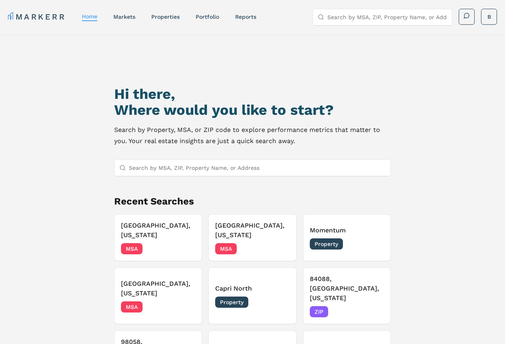
click at [182, 175] on input "Search by MSA, ZIP, Property Name, or Address" at bounding box center [257, 168] width 257 height 16
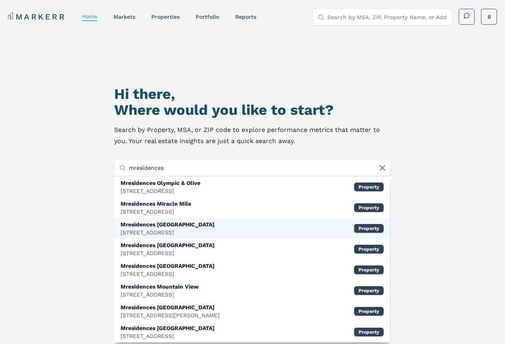
type input "mresidences"
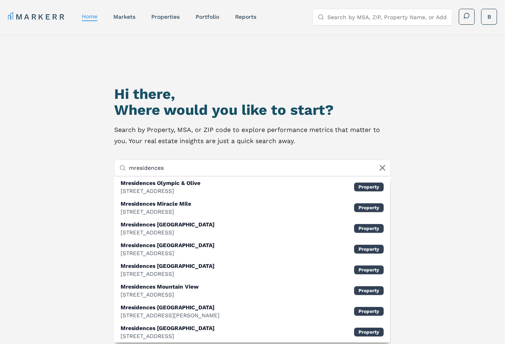
click at [176, 229] on div "[STREET_ADDRESS]" at bounding box center [167, 233] width 94 height 8
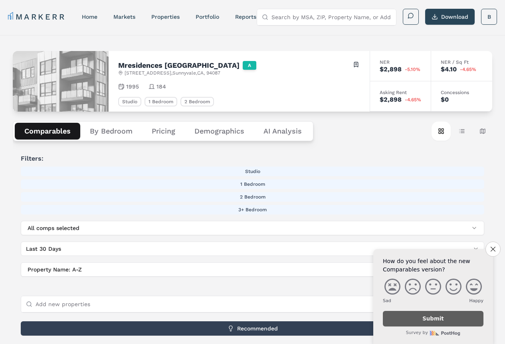
click at [221, 135] on button "Demographics" at bounding box center [219, 131] width 69 height 17
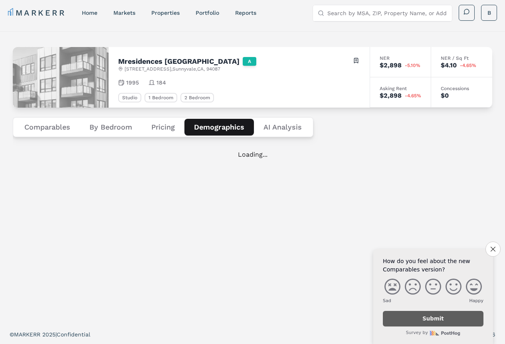
scroll to position [5, 0]
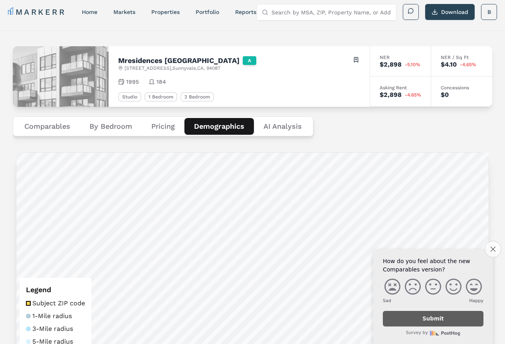
click at [494, 249] on icon "Close survey" at bounding box center [492, 249] width 5 height 5
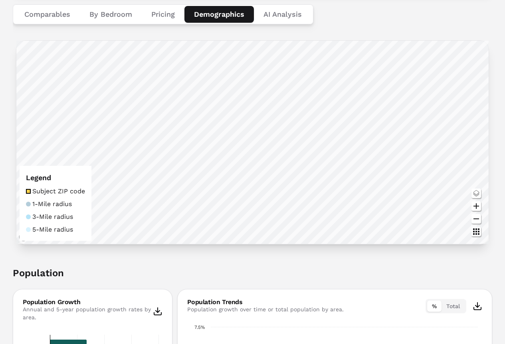
scroll to position [0, 0]
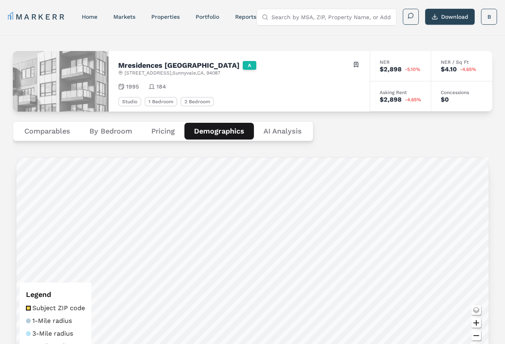
click at [294, 19] on input "Search by MSA, ZIP, Property Name, or Address" at bounding box center [331, 17] width 120 height 16
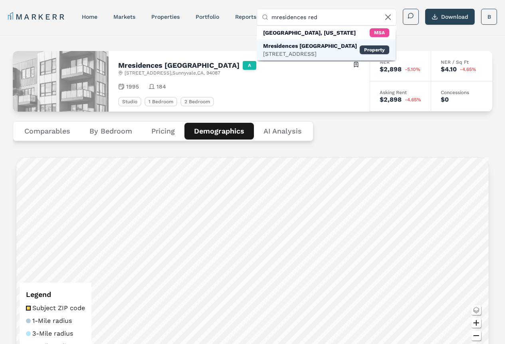
click at [304, 52] on div "[STREET_ADDRESS]" at bounding box center [310, 54] width 94 height 8
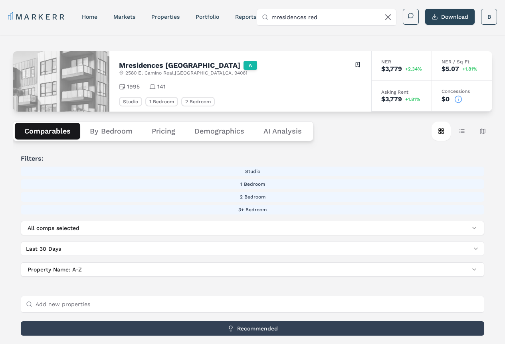
click at [215, 134] on button "Demographics" at bounding box center [219, 131] width 69 height 17
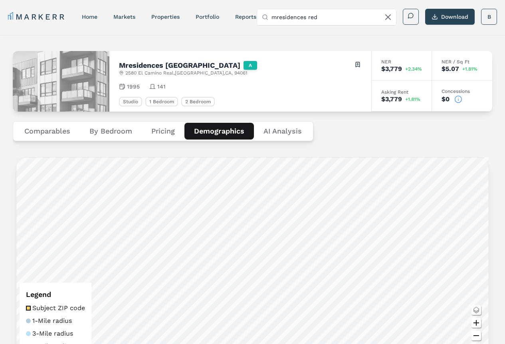
click at [307, 22] on input "mresidences red" at bounding box center [331, 17] width 120 height 16
click at [342, 22] on input "mresidences red" at bounding box center [331, 17] width 120 height 16
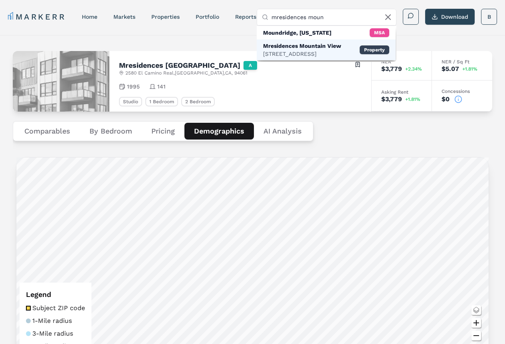
type input "mresidences moun"
click at [332, 44] on div "Mresidences Mountain View" at bounding box center [302, 46] width 78 height 8
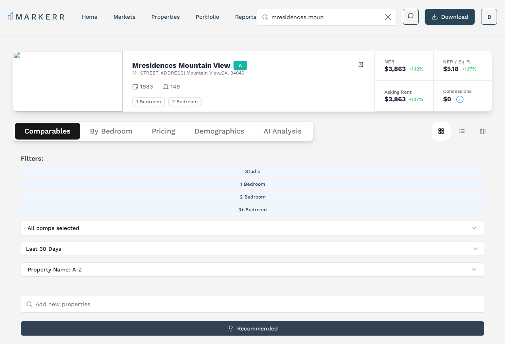
click at [211, 127] on button "Demographics" at bounding box center [219, 131] width 69 height 17
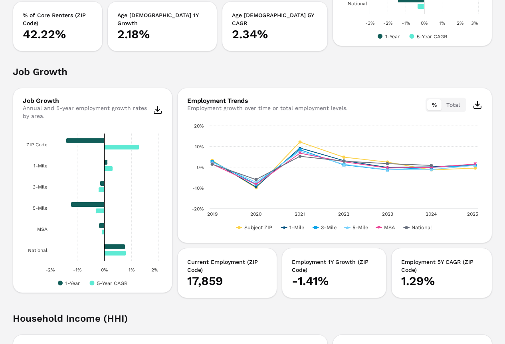
scroll to position [962, 0]
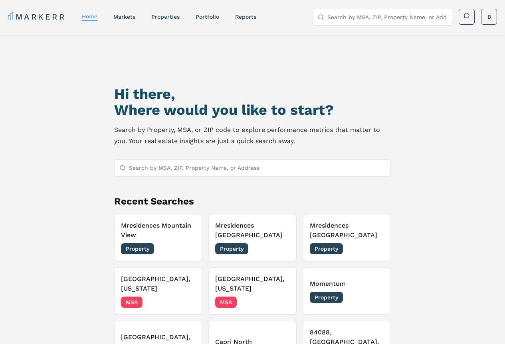
click at [218, 166] on input "Search by MSA, ZIP, Property Name, or Address" at bounding box center [257, 168] width 257 height 16
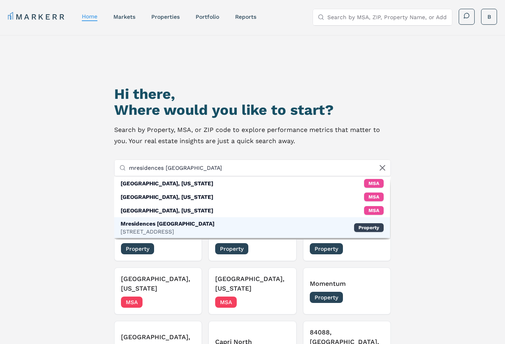
type input "mresidences [GEOGRAPHIC_DATA]"
click at [178, 228] on div "[STREET_ADDRESS]" at bounding box center [167, 232] width 94 height 8
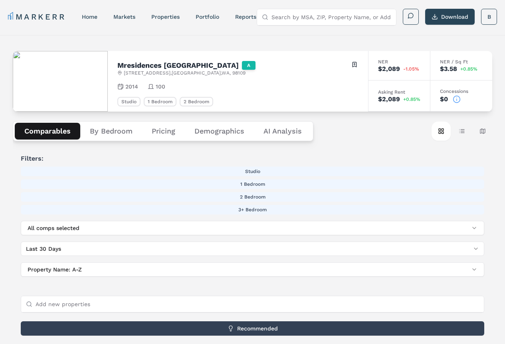
click at [216, 129] on button "Demographics" at bounding box center [219, 131] width 69 height 17
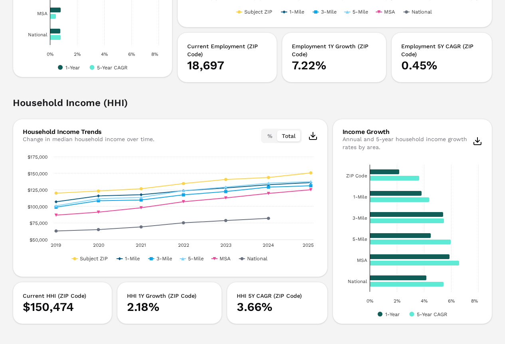
scroll to position [1042, 0]
